Goal: Navigation & Orientation: Understand site structure

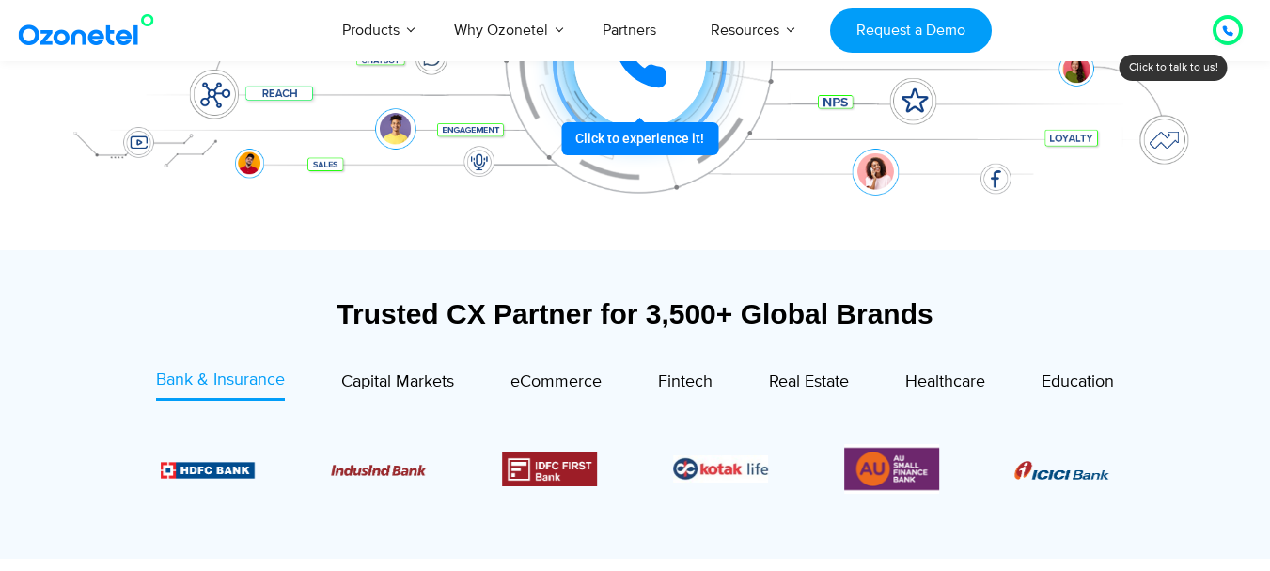
scroll to position [492, 0]
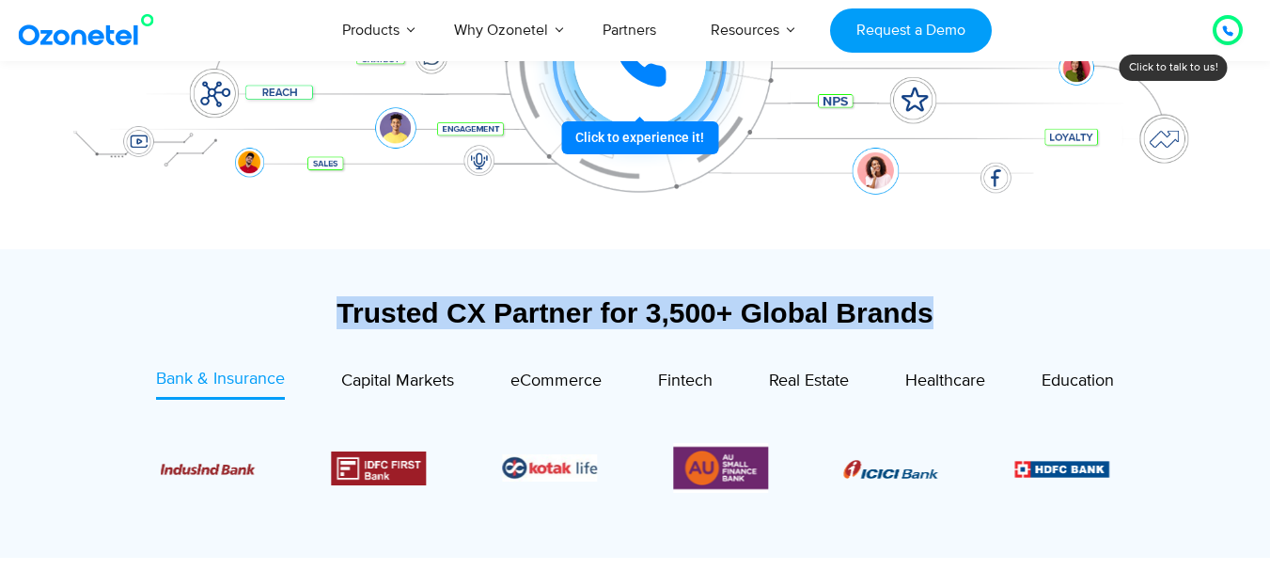
drag, startPoint x: 937, startPoint y: 320, endPoint x: 339, endPoint y: 304, distance: 597.3
click at [339, 304] on div "Trusted CX Partner for 3,500+ Global Brands" at bounding box center [635, 312] width 1157 height 33
copy div "Trusted CX Partner for 3,500+ Global Brands"
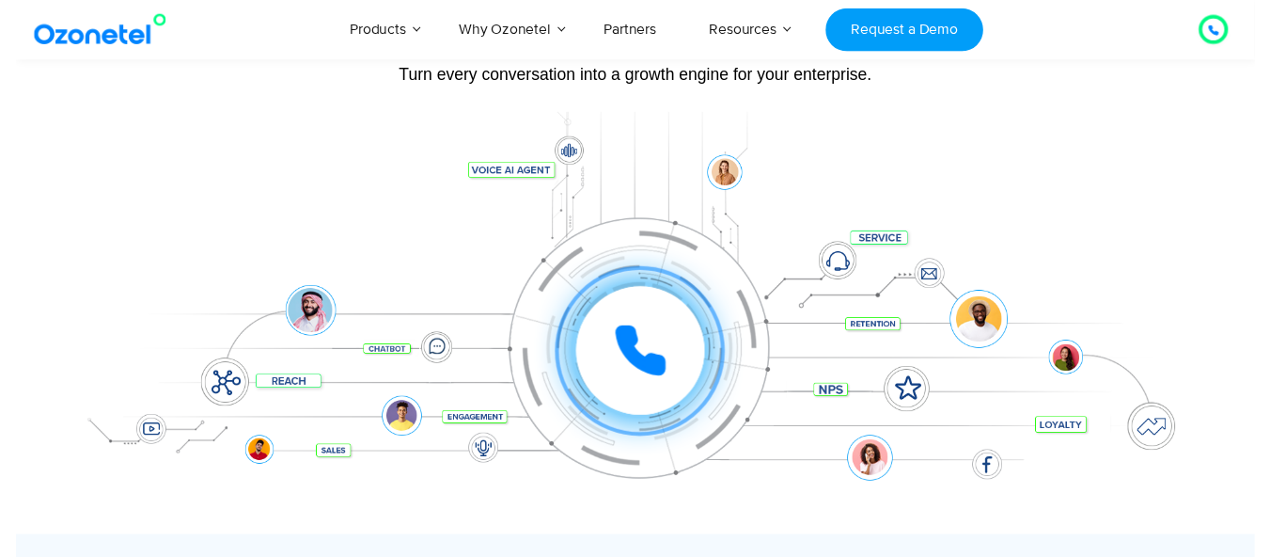
scroll to position [0, 0]
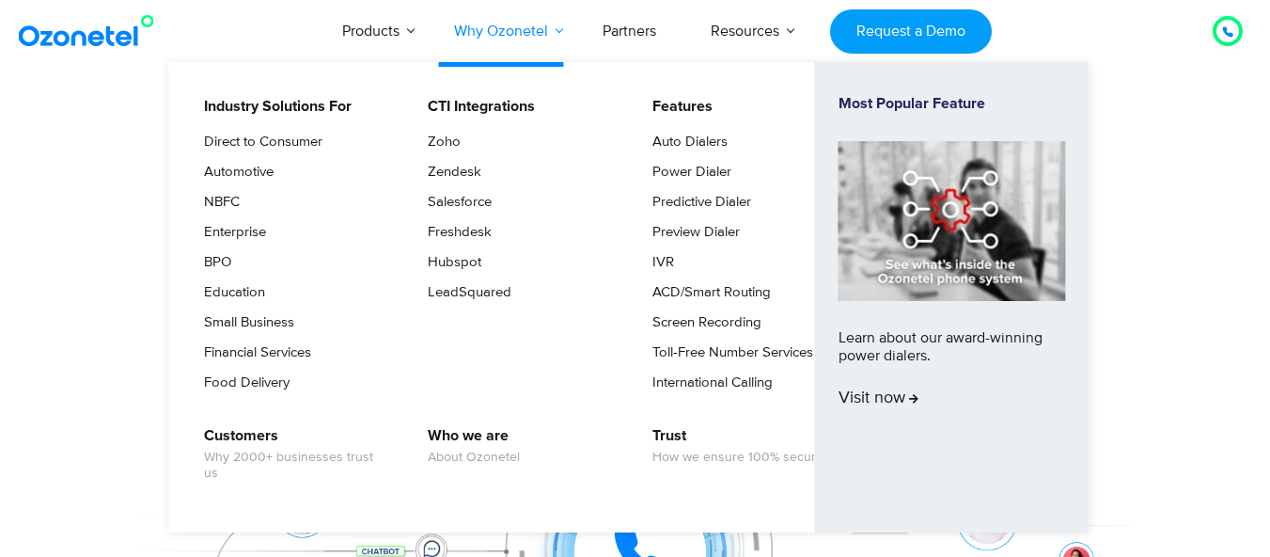
click at [505, 24] on link "Why Ozonetel" at bounding box center [501, 31] width 149 height 62
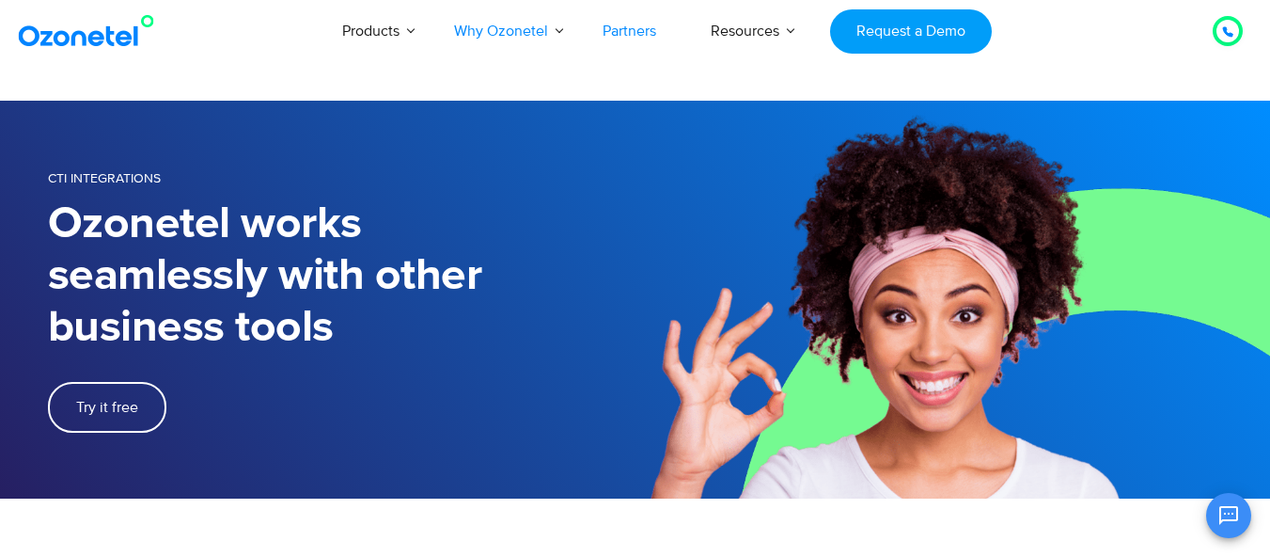
click at [641, 39] on link "Partners" at bounding box center [629, 31] width 108 height 62
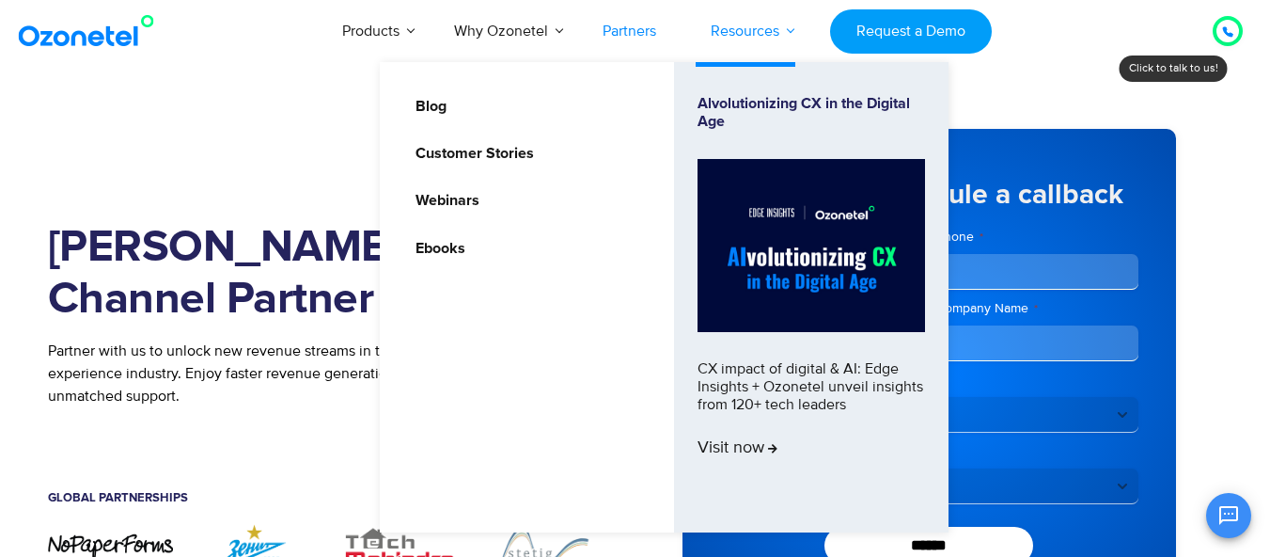
click at [800, 26] on link "Resources" at bounding box center [745, 31] width 123 height 62
click at [790, 29] on link "Resources" at bounding box center [745, 31] width 123 height 62
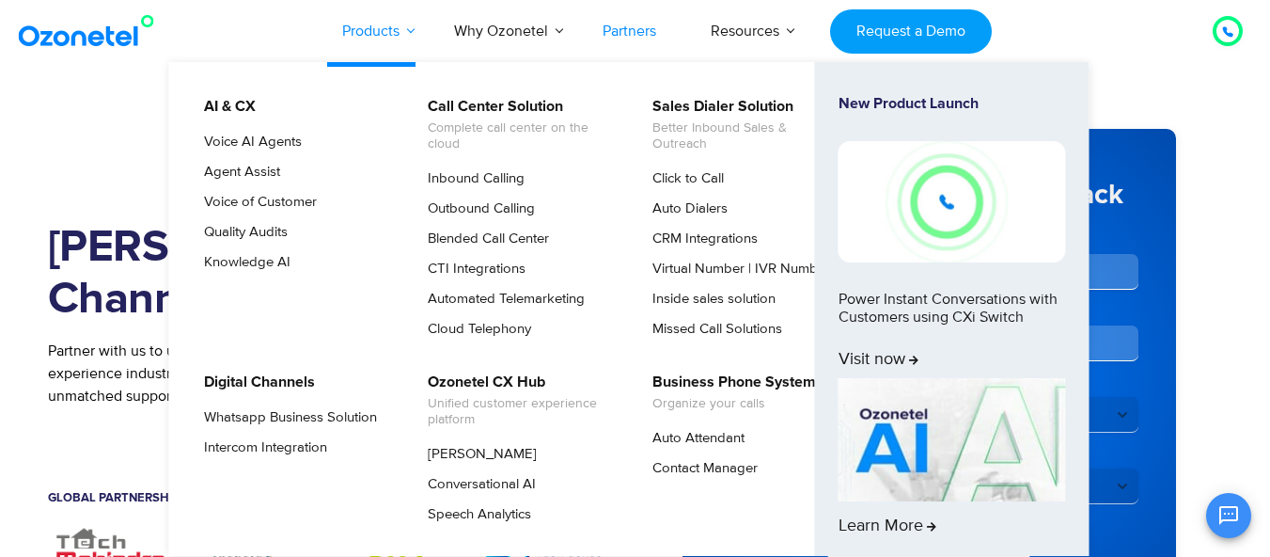
click at [388, 32] on link "Products" at bounding box center [371, 31] width 112 height 62
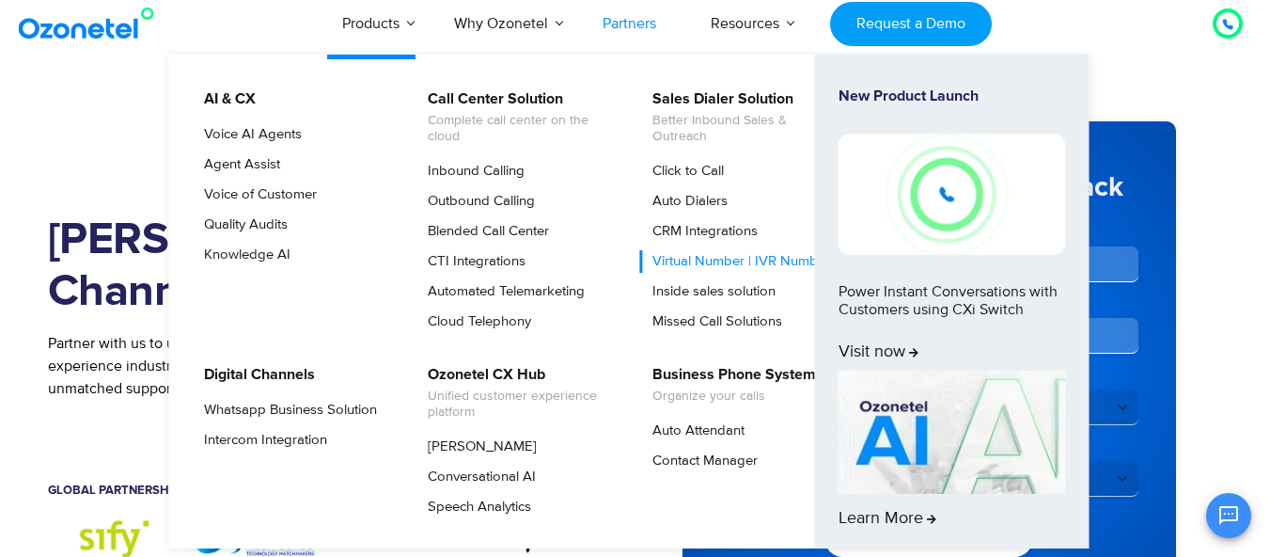
scroll to position [7, 0]
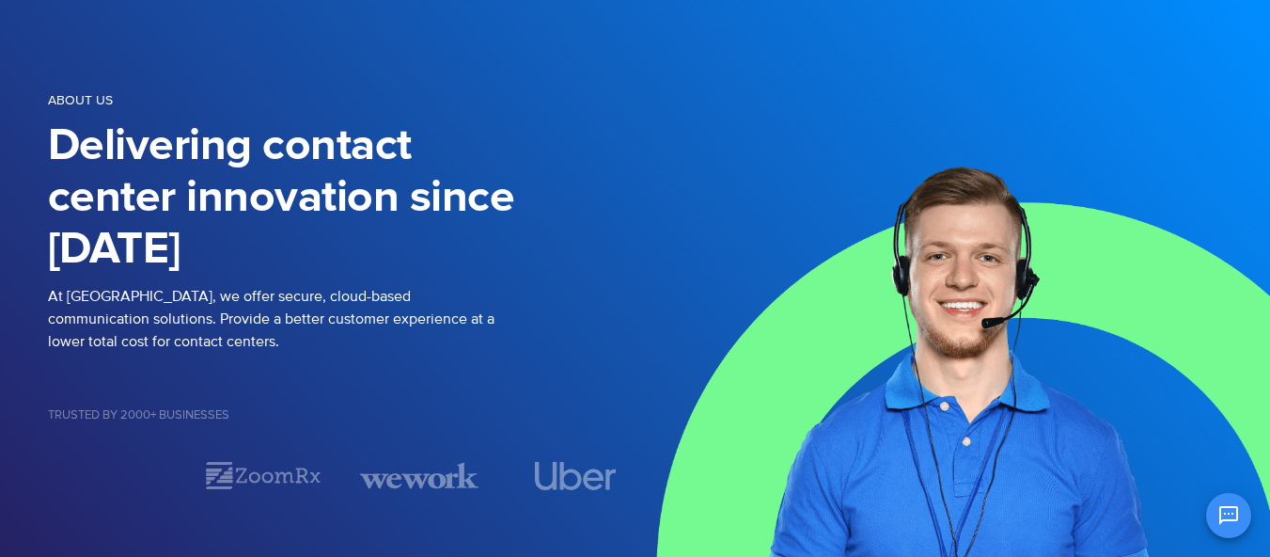
scroll to position [103, 0]
